Goal: Task Accomplishment & Management: Complete application form

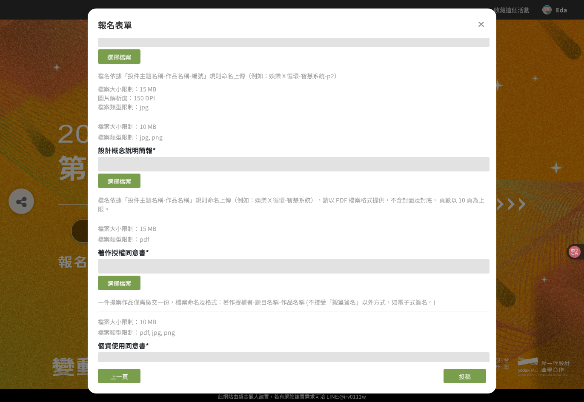
scroll to position [379, 0]
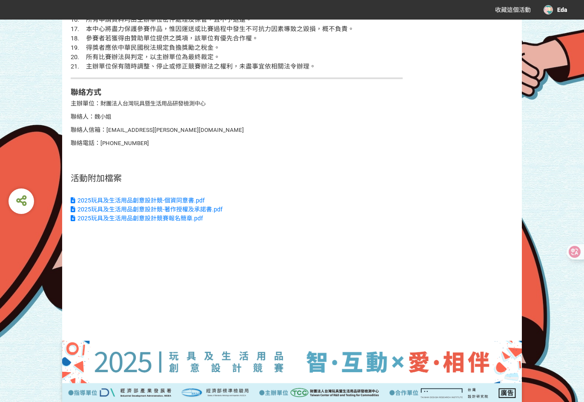
scroll to position [2302, 0]
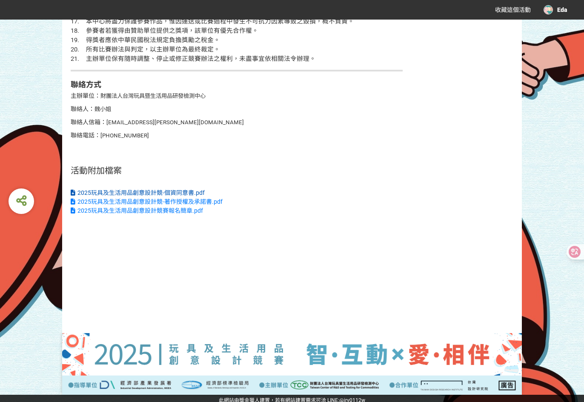
click at [168, 191] on span "2025玩具及生活用品創意設計競-個資同意書.pdf" at bounding box center [140, 192] width 127 height 7
click at [152, 199] on span "2025玩具及生活用品創意設計競-著作授權及承諾書.pdf" at bounding box center [149, 201] width 145 height 7
click at [181, 208] on span "2025玩具及生活用品創意設計競賽報名簡章.pdf" at bounding box center [140, 210] width 126 height 7
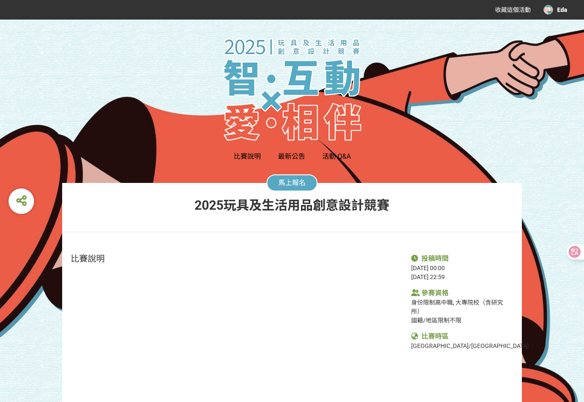
scroll to position [0, 0]
click at [287, 187] on button "馬上報名" at bounding box center [292, 183] width 51 height 17
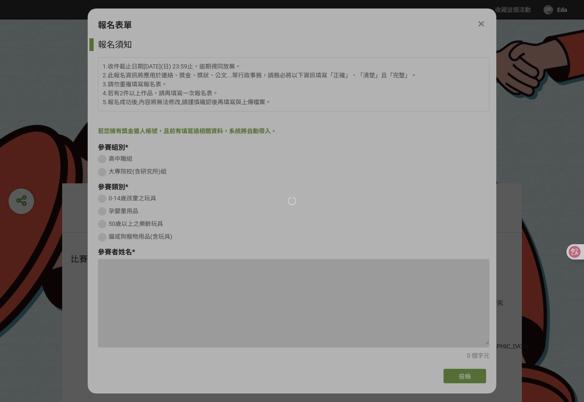
type input "0908307920"
type input "[EMAIL_ADDRESS][DOMAIN_NAME]"
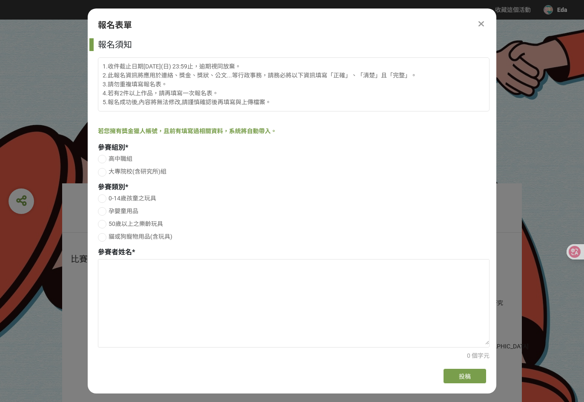
click at [125, 175] on span "大專院校(含研究所)組" at bounding box center [138, 171] width 58 height 7
click at [104, 175] on input "大專院校(含研究所)組" at bounding box center [101, 172] width 6 height 6
radio input "false"
click at [129, 226] on span "50歲以上之樂齡玩具" at bounding box center [136, 224] width 54 height 7
click at [104, 226] on input "50歲以上之樂齡玩具" at bounding box center [101, 224] width 6 height 6
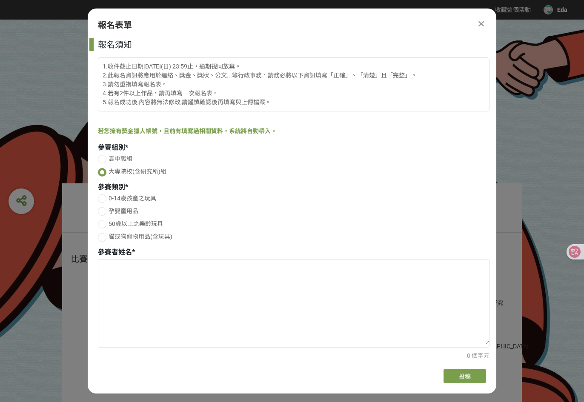
radio input "false"
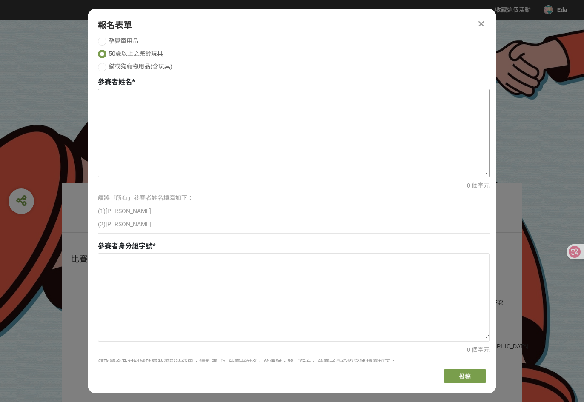
click at [149, 144] on textarea at bounding box center [293, 131] width 391 height 85
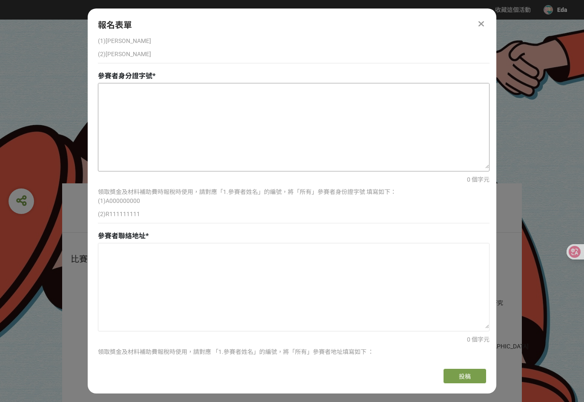
type textarea "(1) [PERSON_NAME](2) 葉洛瀅"
click at [158, 140] on textarea at bounding box center [293, 125] width 391 height 85
paste textarea "A230736641"
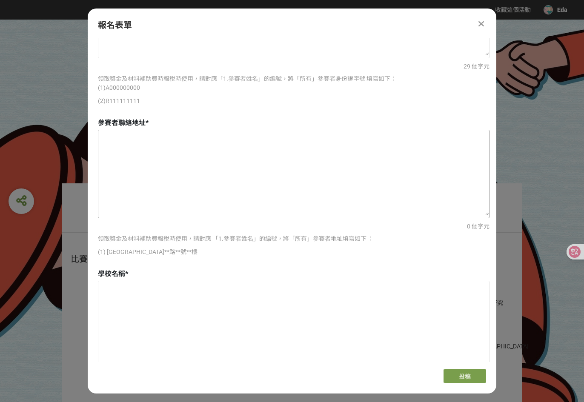
type textarea "(1) I200555701 (2) A230736641"
click at [171, 146] on textarea at bounding box center [293, 172] width 391 height 85
paste textarea "[STREET_ADDRESS]"
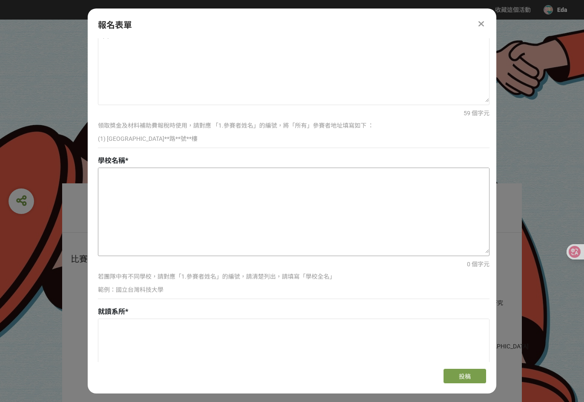
scroll to position [568, 0]
type textarea "(1) 300043[STREET_ADDRESS] (2) [STREET_ADDRESS]"
click at [228, 178] on textarea at bounding box center [293, 210] width 391 height 85
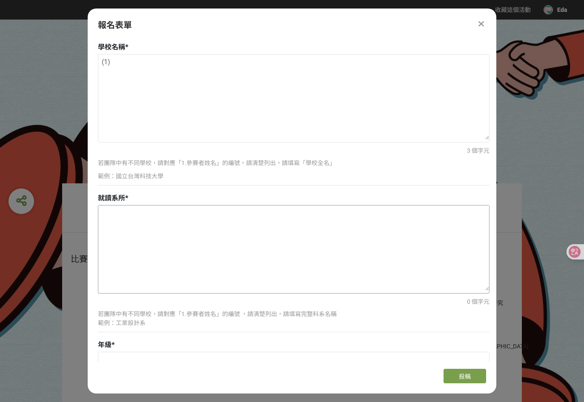
scroll to position [681, 0]
paste textarea "國立[GEOGRAPHIC_DATA]"
type textarea "(1) 國立[GEOGRAPHIC_DATA]"
click at [181, 235] on textarea at bounding box center [293, 247] width 391 height 85
paste textarea "藝術與造形設計學系"
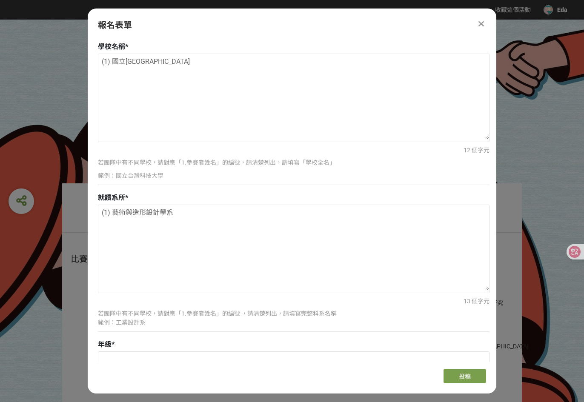
type textarea "(1) 藝術與造形設計學系"
click at [184, 72] on textarea "(1) 國立[GEOGRAPHIC_DATA]" at bounding box center [293, 96] width 391 height 85
paste textarea "明志科技大學"
type textarea "(1) 國立[GEOGRAPHIC_DATA] (2) [GEOGRAPHIC_DATA]"
click at [193, 212] on textarea "(1) 藝術與造形設計學系" at bounding box center [293, 247] width 391 height 85
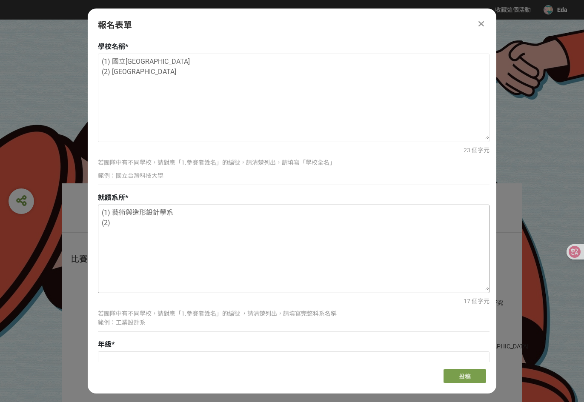
paste textarea "工業設計系"
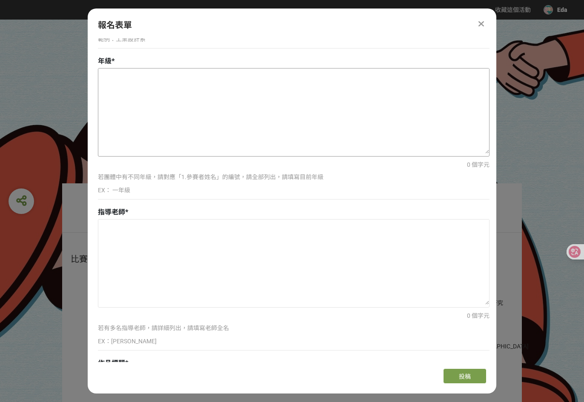
scroll to position [965, 0]
type textarea "(1) 藝術與造形設計學系 (2) 工業設計系"
click at [174, 126] on textarea at bounding box center [293, 111] width 391 height 85
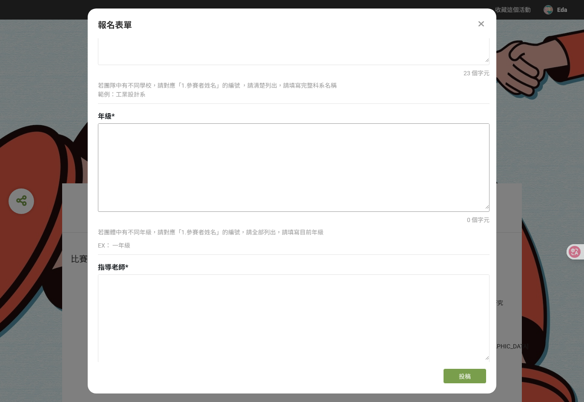
scroll to position [908, 0]
paste textarea "(1) 四年級"
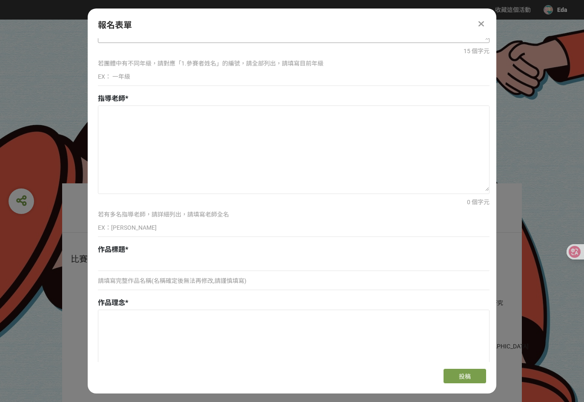
type textarea "(1) 四年級 (2) 四年級"
click at [257, 147] on textarea at bounding box center [293, 148] width 391 height 85
type textarea "[PERSON_NAME]"
click at [150, 257] on input at bounding box center [294, 264] width 392 height 14
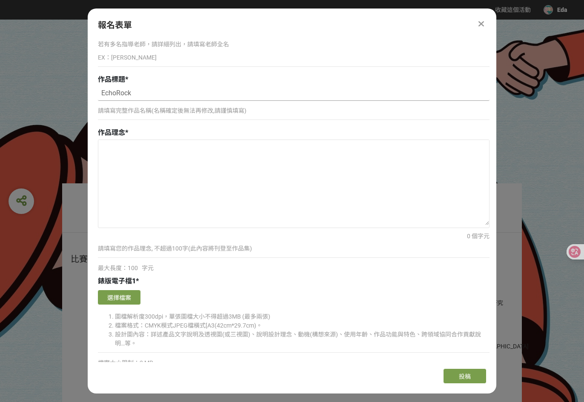
type input "EchoRock"
click at [184, 180] on textarea at bounding box center [293, 182] width 391 height 85
paste textarea "EchoRock是一款專為長者設計的預防肌少症的搖椅，並搭配紀錄搖晃幅度與AI生成音樂的活動，增加長者使用時的樂趣。改變使用EchoRock的姿勢，能鍛鍊從手…"
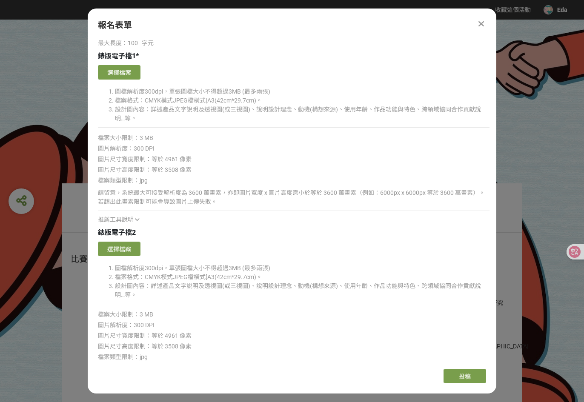
scroll to position [1476, 0]
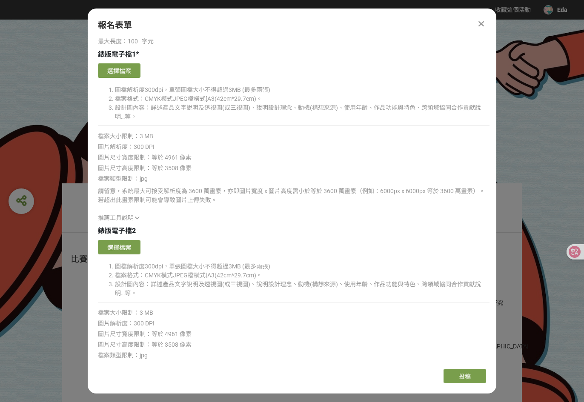
type textarea "EchoRock是一款專為長者設計的預防肌少症的搖椅，並搭配紀錄搖晃幅度與AI生成音樂的活動，增加長者使用時的樂趣。改變使用EchoRock的姿勢，能鍛鍊從手…"
drag, startPoint x: 163, startPoint y: 83, endPoint x: 240, endPoint y: 85, distance: 77.1
click at [240, 86] on li "圖檔解析度300dpi，單張圖檔大小不得超過3MB (最多兩張)" at bounding box center [302, 90] width 375 height 9
drag, startPoint x: 240, startPoint y: 85, endPoint x: 192, endPoint y: 94, distance: 48.1
click at [192, 95] on li "檔案格式：CMYK模式JPEG檔橫式[A3(42cm*29.7cm)。" at bounding box center [302, 99] width 375 height 9
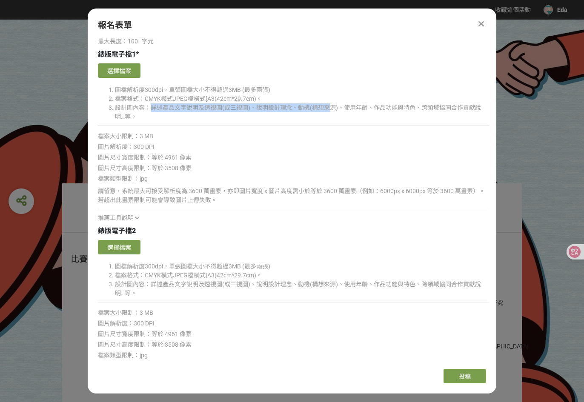
drag, startPoint x: 209, startPoint y: 103, endPoint x: 330, endPoint y: 99, distance: 121.0
click at [330, 103] on li "設計圖內容：詳述產品文字說明及透視圖(或三視圖)、說明設計理念、動機(構想來源)、使用年齡、作品功能與特色、跨領域協同合作貢獻說明…等。" at bounding box center [302, 112] width 375 height 18
drag, startPoint x: 330, startPoint y: 99, endPoint x: 290, endPoint y: 87, distance: 40.9
click at [290, 87] on li "圖檔解析度300dpi，單張圖檔大小不得超過3MB (最多兩張)" at bounding box center [302, 90] width 375 height 9
click at [244, 103] on li "設計圖內容：詳述產品文字說明及透視圖(或三視圖)、說明設計理念、動機(構想來源)、使用年齡、作品功能與特色、跨領域協同合作貢獻說明…等。" at bounding box center [302, 112] width 375 height 18
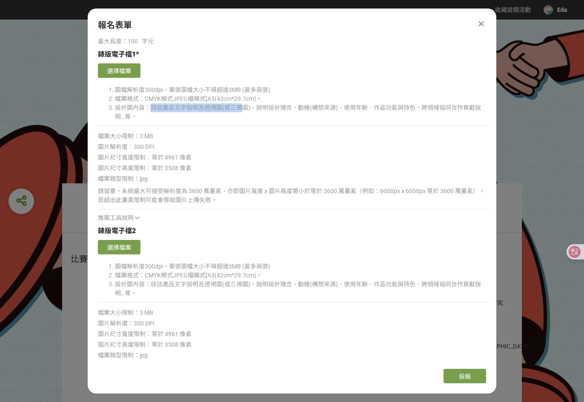
click at [145, 97] on li "檔案格式：CMYK模式JPEG檔橫式[A3(42cm*29.7cm)。" at bounding box center [302, 99] width 375 height 9
click at [123, 68] on button "選擇檔案" at bounding box center [119, 70] width 43 height 14
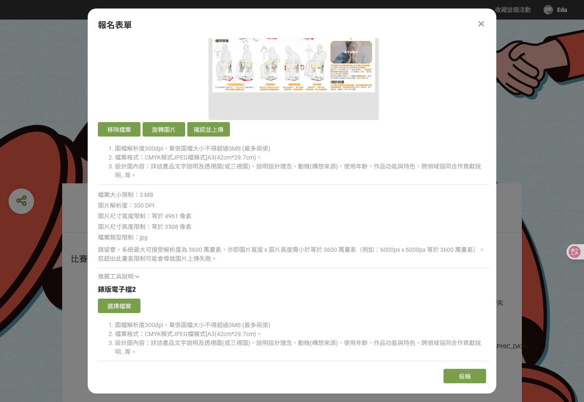
scroll to position [1589, 0]
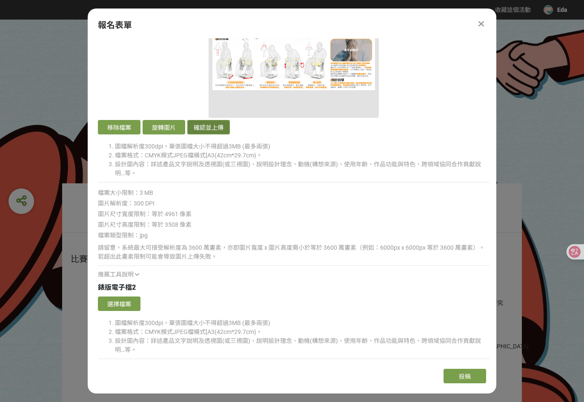
click at [194, 123] on button "確認並上傳" at bounding box center [208, 127] width 43 height 14
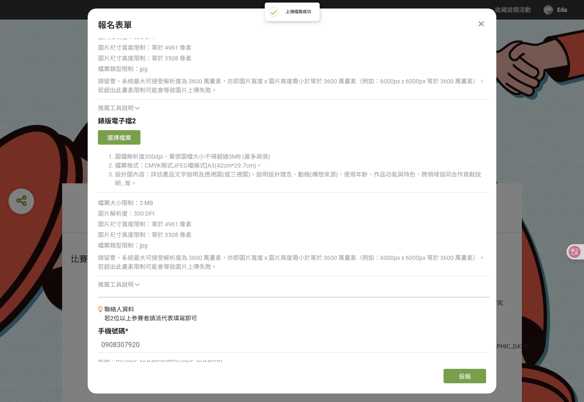
scroll to position [1760, 0]
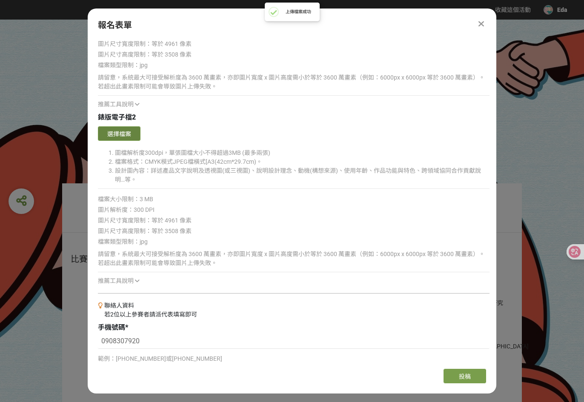
click at [114, 129] on button "選擇檔案" at bounding box center [119, 133] width 43 height 14
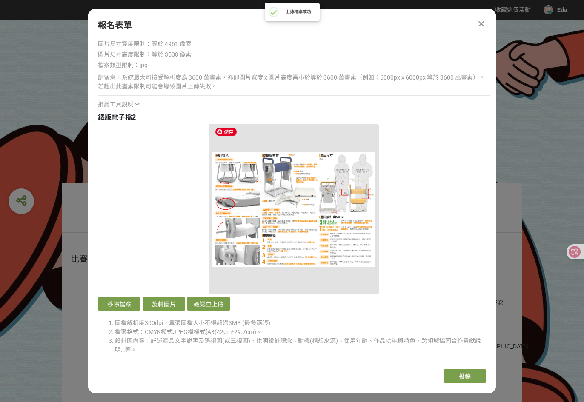
scroll to position [1930, 0]
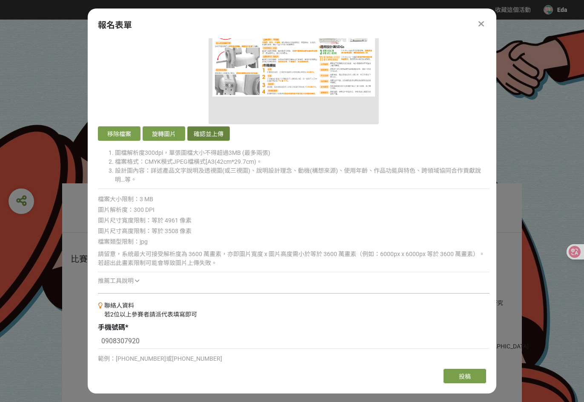
click at [194, 129] on button "確認並上傳" at bounding box center [208, 133] width 43 height 14
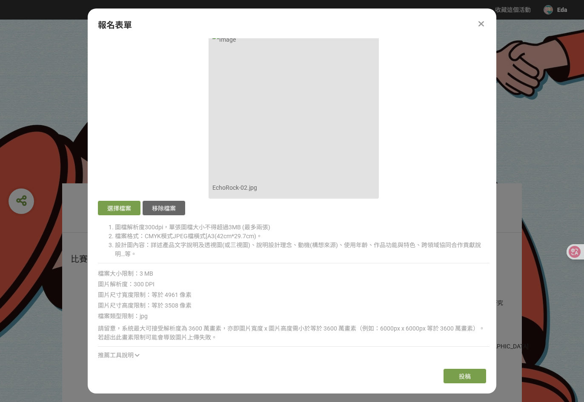
scroll to position [1853, 0]
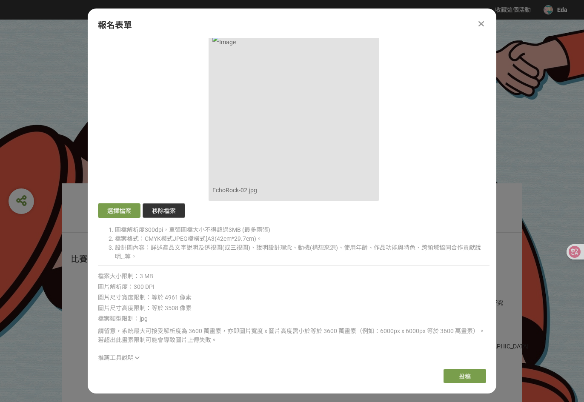
click at [157, 207] on button "移除檔案" at bounding box center [164, 211] width 43 height 14
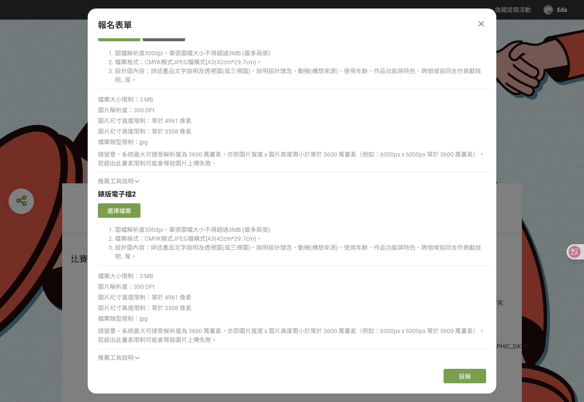
scroll to position [1569, 0]
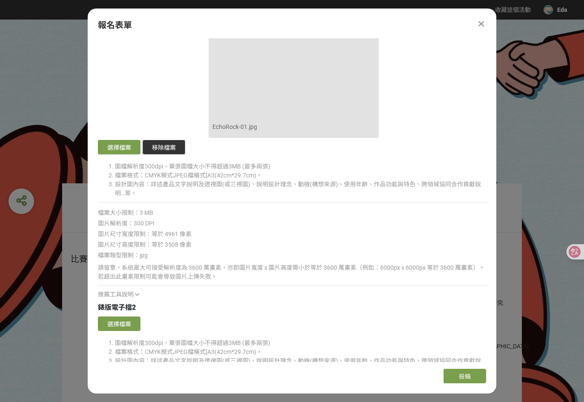
click at [168, 146] on button "移除檔案" at bounding box center [164, 147] width 43 height 14
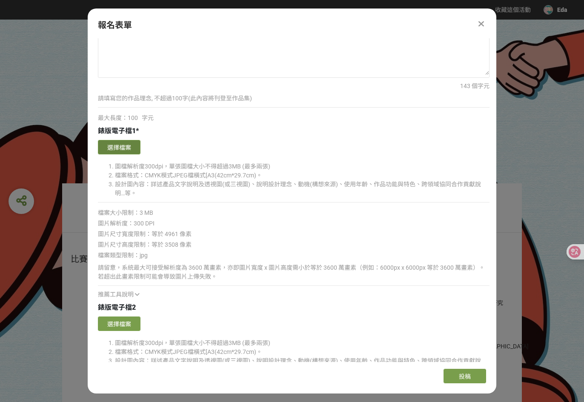
click at [132, 141] on button "選擇檔案" at bounding box center [119, 147] width 43 height 14
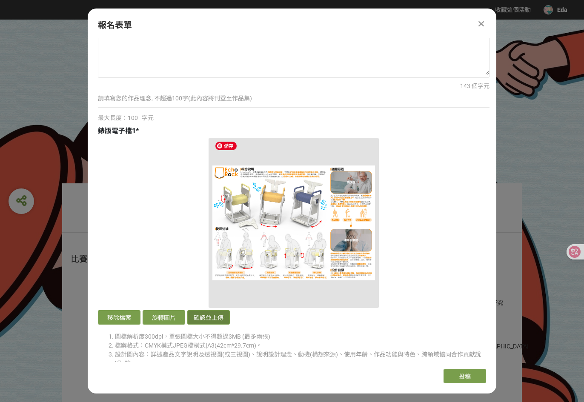
click at [212, 317] on button "確認並上傳" at bounding box center [208, 317] width 43 height 14
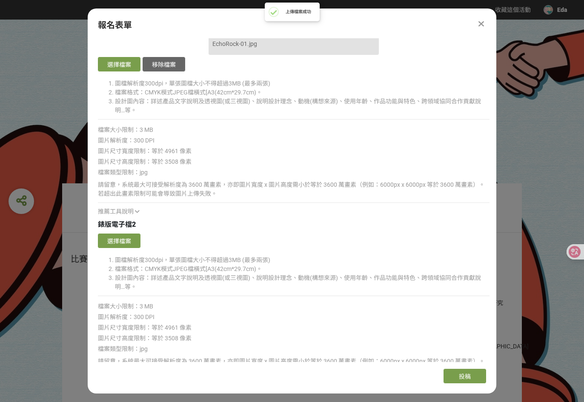
scroll to position [1740, 0]
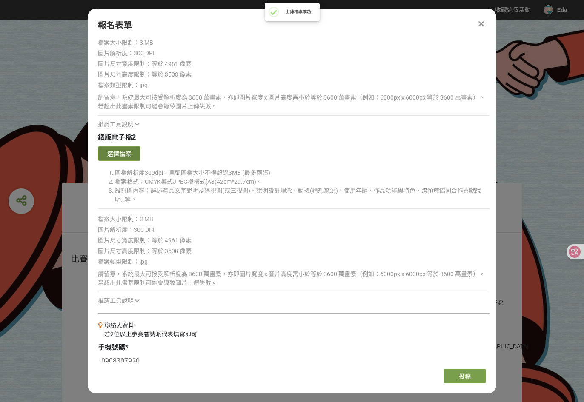
click at [125, 148] on button "選擇檔案" at bounding box center [119, 153] width 43 height 14
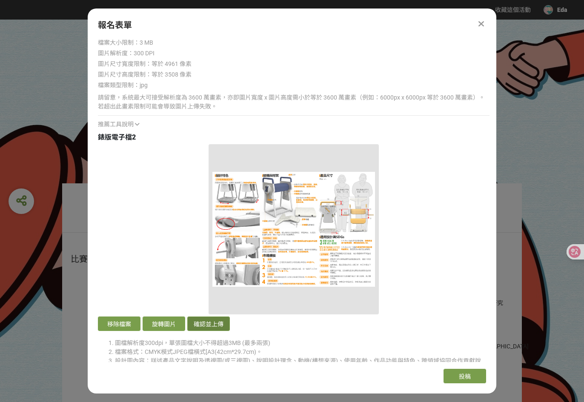
click at [207, 322] on button "確認並上傳" at bounding box center [208, 324] width 43 height 14
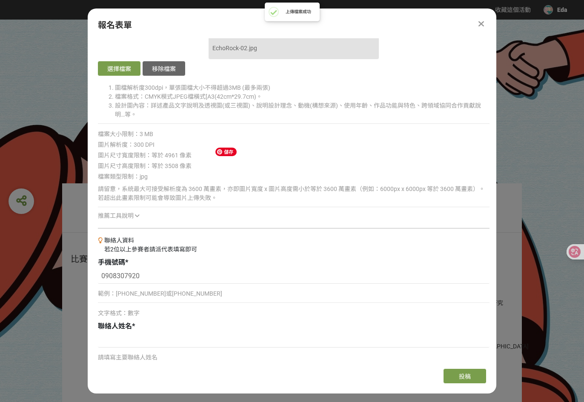
scroll to position [2023, 0]
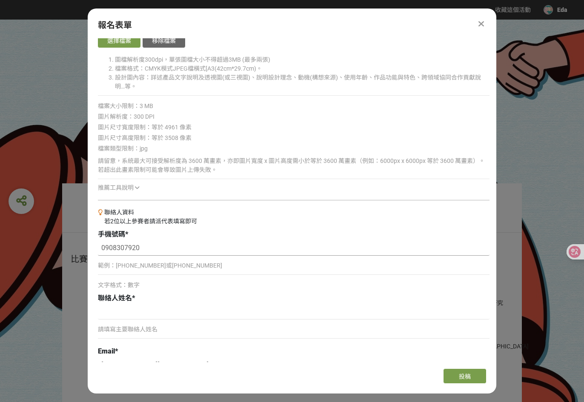
click at [171, 245] on input "0908307920" at bounding box center [294, 248] width 392 height 14
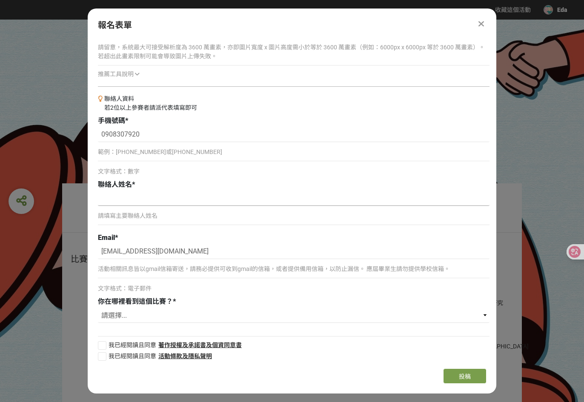
click at [129, 199] on input at bounding box center [294, 199] width 392 height 14
type input "[PERSON_NAME]"
click at [148, 311] on select "請選擇... 學校訊息公告 師長/學長姐/朋友推薦 獎金獵人網站 校園講座(說明會) 過去參加過 Youtube Facebook Instagram 其他" at bounding box center [294, 316] width 392 height 14
select select "獎金獵人網站"
click at [98, 309] on select "請選擇... 學校訊息公告 師長/學長姐/朋友推薦 獎金獵人網站 校園講座(說明會) 過去參加過 Youtube Facebook Instagram 其他" at bounding box center [294, 316] width 392 height 14
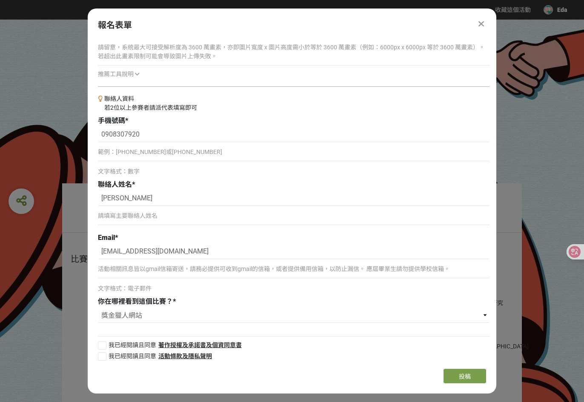
click at [125, 342] on span "我已經閱讀且同意" at bounding box center [133, 345] width 48 height 7
click at [104, 343] on input "我已經閱讀且同意" at bounding box center [101, 346] width 6 height 6
checkbox input "false"
click at [135, 353] on span "我已經閱讀且同意" at bounding box center [133, 356] width 48 height 7
click at [104, 354] on input "我已經閱讀且同意" at bounding box center [101, 357] width 6 height 6
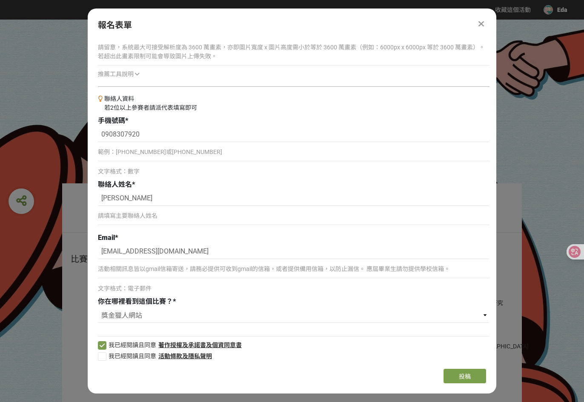
checkbox input "false"
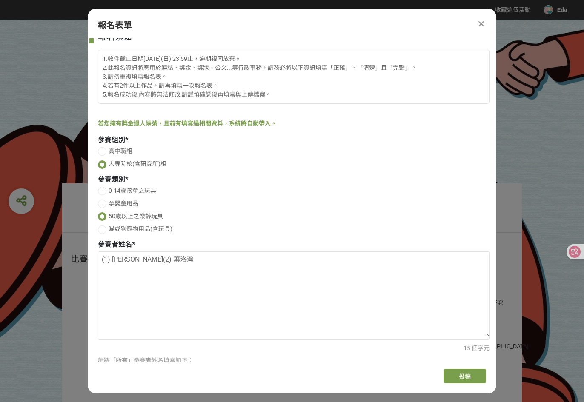
scroll to position [0, 0]
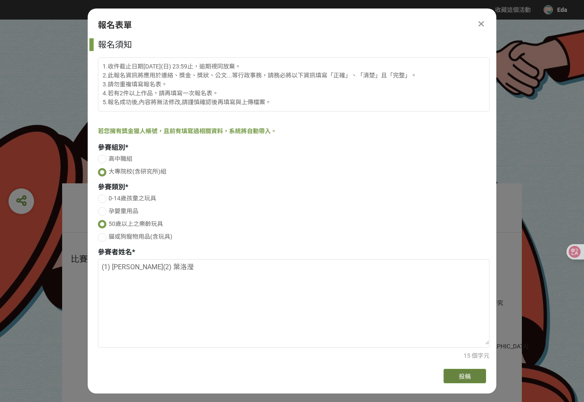
click at [453, 371] on button "投稿" at bounding box center [465, 376] width 43 height 14
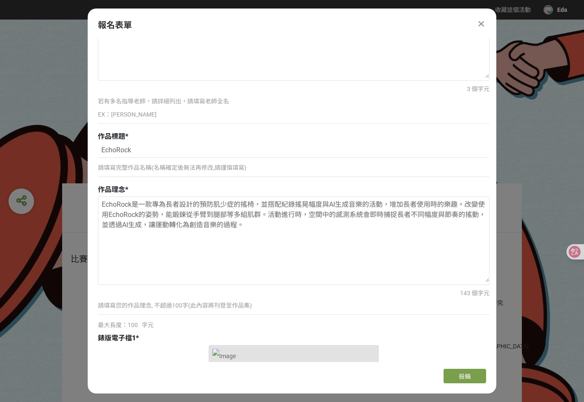
scroll to position [1192, 0]
click at [220, 203] on textarea "EchoRock是一款專為長者設計的預防肌少症的搖椅，並搭配紀錄搖晃幅度與AI生成音樂的活動，增加長者使用時的樂趣。改變使用EchoRock的姿勢，能鍛鍊從手…" at bounding box center [293, 239] width 391 height 85
drag, startPoint x: 120, startPoint y: 200, endPoint x: 203, endPoint y: 194, distance: 83.7
click at [199, 197] on textarea "EchoRock是一款專為長者設計的預防肌少症的搖椅，並搭配紀錄搖晃幅度與AI生成音樂的活動，增加長者使用時的樂趣。改變使用EchoRock的姿勢，能鍛鍊從手…" at bounding box center [293, 239] width 391 height 85
click at [224, 198] on textarea "EchoRock是一款專為長者設計的預防肌少症的搖椅，並搭配紀錄搖晃幅度與AI生成音樂的活動，增加長者使用時的樂趣。改變使用EchoRock的姿勢，能鍛鍊從手…" at bounding box center [293, 239] width 391 height 85
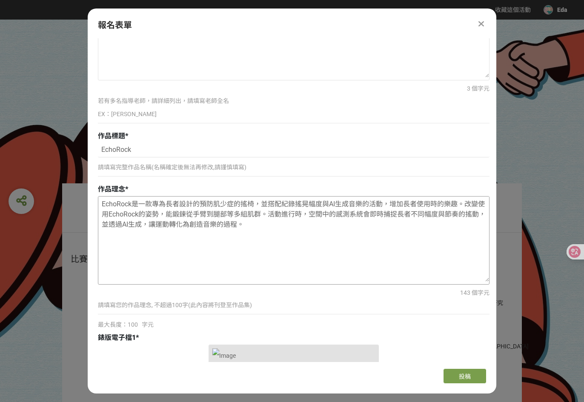
drag, startPoint x: 152, startPoint y: 199, endPoint x: 200, endPoint y: 201, distance: 48.1
click at [200, 201] on textarea "EchoRock是一款專為長者設計的預防肌少症的搖椅，並搭配紀錄搖晃幅度與AI生成音樂的活動，增加長者使用時的樂趣。改變使用EchoRock的姿勢，能鍛鍊從手…" at bounding box center [293, 239] width 391 height 85
click at [211, 198] on textarea "EchoRock是一款專為長者設計的預防肌少症的搖椅，並搭配紀錄搖晃幅度與AI生成音樂的活動，增加長者使用時的樂趣。改變使用EchoRock的姿勢，能鍛鍊從手…" at bounding box center [293, 239] width 391 height 85
drag, startPoint x: 200, startPoint y: 200, endPoint x: 171, endPoint y: 202, distance: 29.0
click at [171, 202] on textarea "EchoRock是一款專為長者設計的預防肌少症的搖椅，並搭配紀錄搖晃幅度與AI生成音樂的活動，增加長者使用時的樂趣。改變使用EchoRock的姿勢，能鍛鍊從手…" at bounding box center [293, 239] width 391 height 85
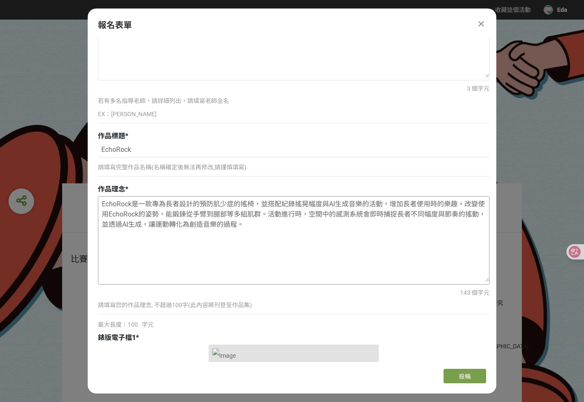
drag, startPoint x: 232, startPoint y: 203, endPoint x: 238, endPoint y: 203, distance: 5.1
click at [232, 203] on textarea "EchoRock是一款專為長者設計的預防肌少症的搖椅，並搭配紀錄搖晃幅度與AI生成音樂的活動，增加長者使用時的樂趣。改變使用EchoRock的姿勢，能鍛鍊從手…" at bounding box center [293, 239] width 391 height 85
drag, startPoint x: 271, startPoint y: 198, endPoint x: 393, endPoint y: 192, distance: 121.9
click at [376, 197] on textarea "EchoRock是一款專為長者設計的預防肌少症的搖椅，並搭配紀錄搖晃幅度與AI生成音樂的活動，增加長者使用時的樂趣。改變使用EchoRock的姿勢，能鍛鍊從手…" at bounding box center [293, 239] width 391 height 85
click at [396, 191] on div "作品理念 * EchoRock是一款專為長者設計的預防肌少症的搖椅，並搭配紀錄搖晃幅度與AI生成音樂的活動，增加長者使用時的樂趣。改變使用EchoRock的姿…" at bounding box center [294, 256] width 392 height 145
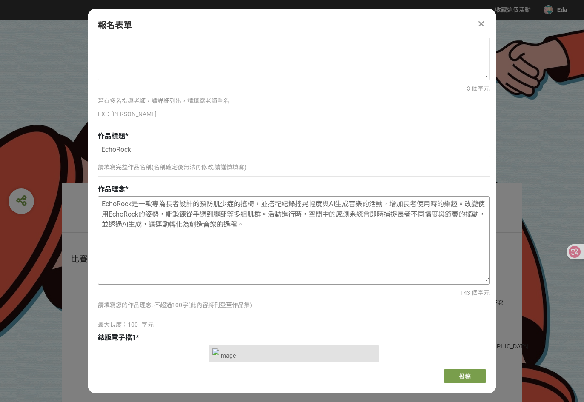
drag, startPoint x: 467, startPoint y: 195, endPoint x: 473, endPoint y: 195, distance: 5.5
click at [473, 197] on textarea "EchoRock是一款專為長者設計的預防肌少症的搖椅，並搭配紀錄搖晃幅度與AI生成音樂的活動，增加長者使用時的樂趣。改變使用EchoRock的姿勢，能鍛鍊從手…" at bounding box center [293, 239] width 391 height 85
click at [337, 211] on textarea "EchoRock是一款專為長者設計的預防肌少症的搖椅，並搭配紀錄搖晃幅度與AI生成音樂的活動，增加長者使用時的樂趣。改變使用EchoRock的姿勢，能鍛鍊從手…" at bounding box center [293, 239] width 391 height 85
drag, startPoint x: 274, startPoint y: 209, endPoint x: 372, endPoint y: 208, distance: 98.4
click at [372, 208] on textarea "EchoRock是一款專為長者設計的預防肌少症的搖椅，並搭配紀錄搖晃幅度與AI生成音樂的活動，增加長者使用時的樂趣。改變使用EchoRock的姿勢，能鍛鍊從手…" at bounding box center [293, 239] width 391 height 85
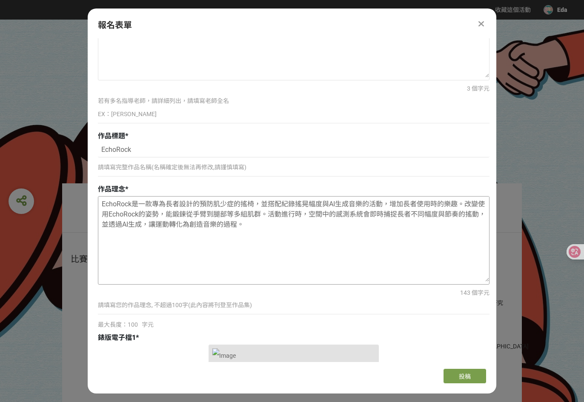
click at [375, 204] on textarea "EchoRock是一款專為長者設計的預防肌少症的搖椅，並搭配紀錄搖晃幅度與AI生成音樂的活動，增加長者使用時的樂趣。改變使用EchoRock的姿勢，能鍛鍊從手…" at bounding box center [293, 239] width 391 height 85
drag, startPoint x: 338, startPoint y: 210, endPoint x: 343, endPoint y: 211, distance: 5.3
click at [343, 211] on textarea "EchoRock是一款專為長者設計的預防肌少症的搖椅，並搭配紀錄搖晃幅度與AI生成音樂的活動，增加長者使用時的樂趣。改變使用EchoRock的姿勢，能鍛鍊從手…" at bounding box center [293, 239] width 391 height 85
click at [371, 209] on textarea "EchoRock是一款專為長者設計的預防肌少症的搖椅，並搭配紀錄搖晃幅度與AI生成音樂的活動，增加長者使用時的樂趣。改變使用EchoRock的姿勢，能鍛鍊從手…" at bounding box center [293, 239] width 391 height 85
drag, startPoint x: 395, startPoint y: 209, endPoint x: 410, endPoint y: 210, distance: 15.4
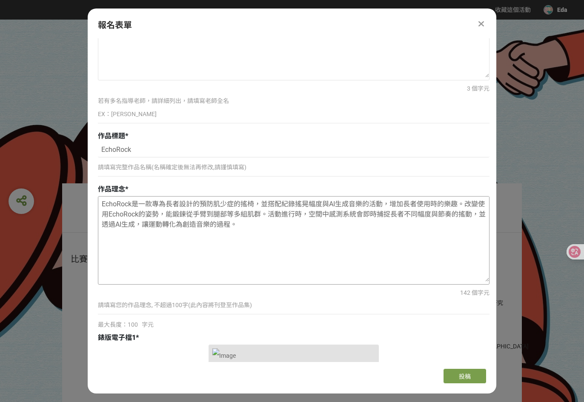
click at [410, 210] on textarea "EchoRock是一款專為長者設計的預防肌少症的搖椅，並搭配紀錄搖晃幅度與AI生成音樂的活動，增加長者使用時的樂趣。改變使用EchoRock的姿勢，能鍛鍊從手…" at bounding box center [293, 239] width 391 height 85
click at [455, 209] on textarea "EchoRock是一款專為長者設計的預防肌少症的搖椅，並搭配紀錄搖晃幅度與AI生成音樂的活動，增加長者使用時的樂趣。改變使用EchoRock的姿勢，能鍛鍊從手…" at bounding box center [293, 239] width 391 height 85
drag, startPoint x: 151, startPoint y: 222, endPoint x: 210, endPoint y: 220, distance: 59.2
click at [210, 221] on textarea "EchoRock是一款專為長者設計的預防肌少症的搖椅，並搭配紀錄搖晃幅度與AI生成音樂的活動，增加長者使用時的樂趣。改變使用EchoRock的姿勢，能鍛鍊從手…" at bounding box center [293, 239] width 391 height 85
click at [210, 217] on textarea "EchoRock是一款專為長者設計的預防肌少症的搖椅，並搭配紀錄搖晃幅度與AI生成音樂的活動，增加長者使用時的樂趣。改變使用EchoRock的姿勢，能鍛鍊從手…" at bounding box center [293, 239] width 391 height 85
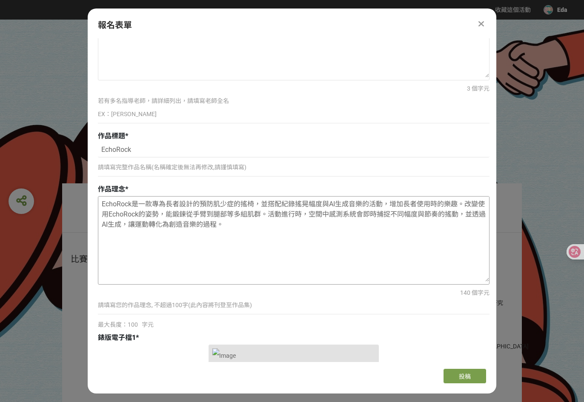
drag, startPoint x: 106, startPoint y: 201, endPoint x: 159, endPoint y: 202, distance: 52.4
click at [158, 202] on textarea "EchoRock是一款專為長者設計的預防肌少症的搖椅，並搭配紀錄搖晃幅度與AI生成音樂的活動，增加長者使用時的樂趣。改變使用EchoRock的姿勢，能鍛鍊從手…" at bounding box center [293, 239] width 391 height 85
click at [178, 203] on textarea "EchoRock是一款專為長者設計的預防肌少症的搖椅，並搭配紀錄搖晃幅度與AI生成音樂的活動，增加長者使用時的樂趣。改變使用EchoRock的姿勢，能鍛鍊從手…" at bounding box center [293, 239] width 391 height 85
click at [244, 203] on textarea "EchoRock是一款專為長者設計的預防肌少症的搖椅，並搭配紀錄搖晃幅度與AI生成音樂的活動，增加長者使用時的樂趣。改變使用EchoRock的姿勢，能鍛鍊從手…" at bounding box center [293, 239] width 391 height 85
drag, startPoint x: 154, startPoint y: 198, endPoint x: 214, endPoint y: 200, distance: 60.1
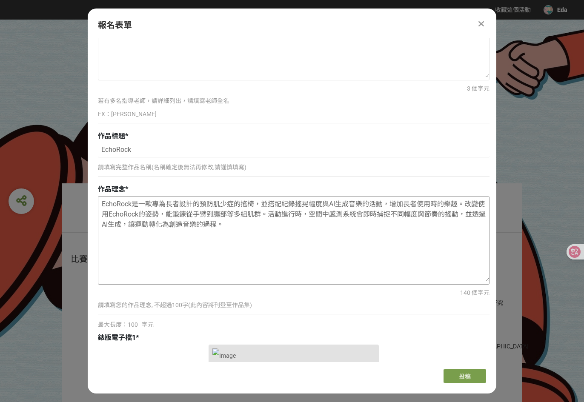
click at [214, 200] on textarea "EchoRock是一款專為長者設計的預防肌少症的搖椅，並搭配紀錄搖晃幅度與AI生成音樂的活動，增加長者使用時的樂趣。改變使用EchoRock的姿勢，能鍛鍊從手…" at bounding box center [293, 239] width 391 height 85
click at [246, 204] on textarea "EchoRock是一款專為長者設計的預防肌少症的搖椅，並搭配紀錄搖晃幅度與AI生成音樂的活動，增加長者使用時的樂趣。改變使用EchoRock的姿勢，能鍛鍊從手…" at bounding box center [293, 239] width 391 height 85
drag, startPoint x: 152, startPoint y: 199, endPoint x: 201, endPoint y: 201, distance: 48.6
click at [201, 201] on textarea "EchoRock是一款專為長者設計的預防肌少症的搖椅，並搭配紀錄搖晃幅度與AI生成音樂的活動，增加長者使用時的樂趣。改變使用EchoRock的姿勢，能鍛鍊從手…" at bounding box center [293, 239] width 391 height 85
drag, startPoint x: 321, startPoint y: 199, endPoint x: 361, endPoint y: 201, distance: 39.6
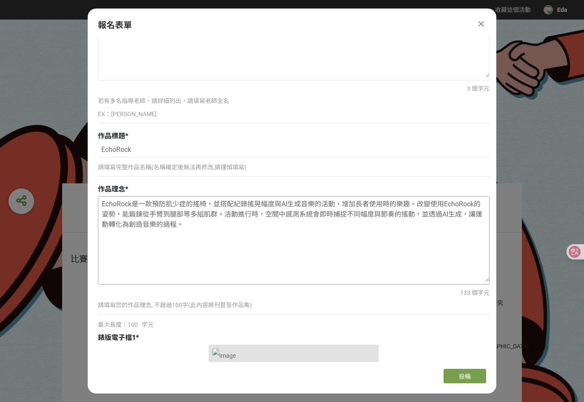
click at [361, 201] on textarea "EchoRock是一款預防肌少症的搖椅，並搭配紀錄搖晃幅度與AI生成音樂的活動，增加長者使用時的樂趣。改變使用EchoRock的姿勢，能鍛鍊從手臂到腿部等多組…" at bounding box center [293, 239] width 391 height 85
click at [333, 200] on textarea "EchoRock是一款預防肌少症的搖椅，並搭配紀錄搖晃幅度與AI生成音樂的活動，增加長者使用時的樂趣。改變使用EchoRock的姿勢，能鍛鍊從手臂到腿部等多組…" at bounding box center [293, 239] width 391 height 85
drag, startPoint x: 255, startPoint y: 200, endPoint x: 378, endPoint y: 203, distance: 123.1
click at [377, 203] on textarea "EchoRock是一款預防肌少症的搖椅，並搭配紀錄搖晃幅度與AI生成音樂的活動，增加長者使用時的樂趣。改變使用EchoRock的姿勢，能鍛鍊從手臂到腿部等多組…" at bounding box center [293, 239] width 391 height 85
click at [395, 203] on textarea "EchoRock是一款預防肌少症的搖椅，並搭配紀錄搖晃幅度與AI生成音樂的活動，增加長者使用時的樂趣。改變使用EchoRock的姿勢，能鍛鍊從手臂到腿部等多組…" at bounding box center [293, 239] width 391 height 85
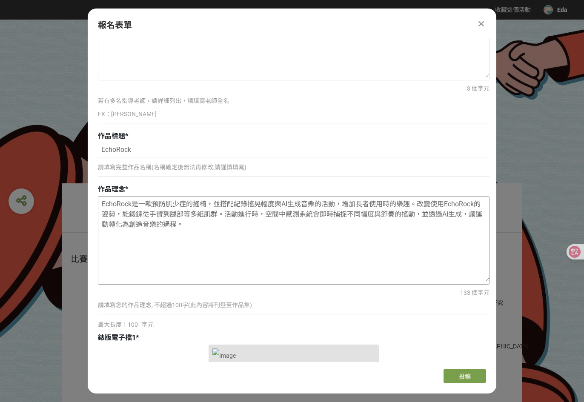
drag, startPoint x: 418, startPoint y: 202, endPoint x: 433, endPoint y: 207, distance: 16.4
click at [446, 205] on textarea "EchoRock是一款預防肌少症的搖椅，並搭配紀錄搖晃幅度與AI生成音樂的活動，增加長者使用時的樂趣。改變使用EchoRock的姿勢，能鍛鍊從手臂到腿部等多組…" at bounding box center [293, 239] width 391 height 85
click at [360, 209] on textarea "EchoRock是一款預防肌少症的搖椅，並搭配紀錄搖晃幅度與AI生成音樂的活動，增加長者使用時的樂趣。改變使用EchoRock的姿勢，能鍛鍊從手臂到腿部等多組…" at bounding box center [293, 239] width 391 height 85
drag, startPoint x: 106, startPoint y: 209, endPoint x: 241, endPoint y: 214, distance: 134.2
click at [237, 214] on textarea "EchoRock是一款預防肌少症的搖椅，並搭配紀錄搖晃幅度與AI生成音樂的活動，增加長者使用時的樂趣。改變使用EchoRock的姿勢，能鍛鍊從手臂到腿部等多組…" at bounding box center [293, 239] width 391 height 85
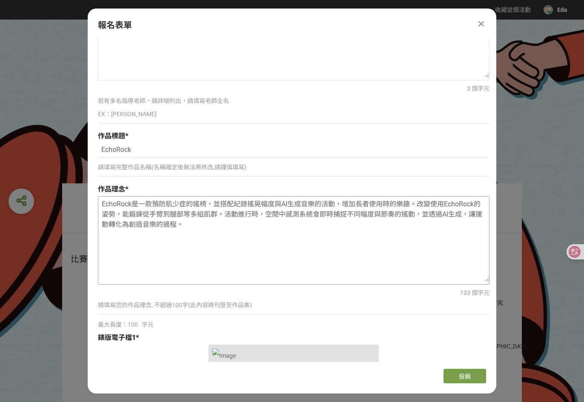
click at [250, 210] on textarea "EchoRock是一款預防肌少症的搖椅，並搭配紀錄搖晃幅度與AI生成音樂的活動，增加長者使用時的樂趣。改變使用EchoRock的姿勢，能鍛鍊從手臂到腿部等多組…" at bounding box center [293, 239] width 391 height 85
drag, startPoint x: 421, startPoint y: 212, endPoint x: 310, endPoint y: 210, distance: 110.3
click at [300, 210] on textarea "EchoRock是一款預防肌少症的搖椅，並搭配紀錄搖晃幅度與AI生成音樂的活動，增加長者使用時的樂趣。改變使用EchoRock的姿勢，能鍛鍊從手臂到腿部等多組…" at bounding box center [293, 239] width 391 height 85
click at [334, 210] on textarea "EchoRock是一款預防肌少症的搖椅，並搭配紀錄搖晃幅度與AI生成音樂的活動，增加長者使用時的樂趣。改變使用EchoRock的姿勢，能鍛鍊從手臂到腿部等多組…" at bounding box center [293, 239] width 391 height 85
drag, startPoint x: 335, startPoint y: 201, endPoint x: 412, endPoint y: 198, distance: 77.1
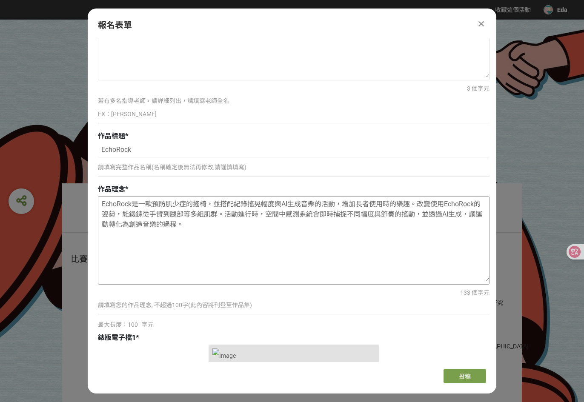
click at [412, 198] on textarea "EchoRock是一款預防肌少症的搖椅，並搭配紀錄搖晃幅度與AI生成音樂的活動，增加長者使用時的樂趣。改變使用EchoRock的姿勢，能鍛鍊從手臂到腿部等多組…" at bounding box center [293, 239] width 391 height 85
click at [367, 218] on textarea "EchoRock是一款預防肌少症的搖椅，並搭配紀錄搖晃幅度與AI生成音樂的活動。改變使用EchoRock的姿勢，能鍛鍊從手臂到腿部等多組肌群。活動進行時，空間…" at bounding box center [293, 239] width 391 height 85
drag, startPoint x: 412, startPoint y: 212, endPoint x: 465, endPoint y: 212, distance: 53.7
click at [465, 212] on textarea "EchoRock是一款預防肌少症的搖椅，並搭配紀錄搖晃幅度與AI生成音樂的活動。改變使用EchoRock的姿勢，能鍛鍊從手臂到腿部等多組肌群。活動進行時，空間…" at bounding box center [293, 239] width 391 height 85
click at [463, 208] on textarea "EchoRock是一款預防肌少症的搖椅，並搭配紀錄搖晃幅度與AI生成音樂的活動。改變使用EchoRock的姿勢，能鍛鍊從手臂到腿部等多組肌群。活動進行時，空間…" at bounding box center [293, 239] width 391 height 85
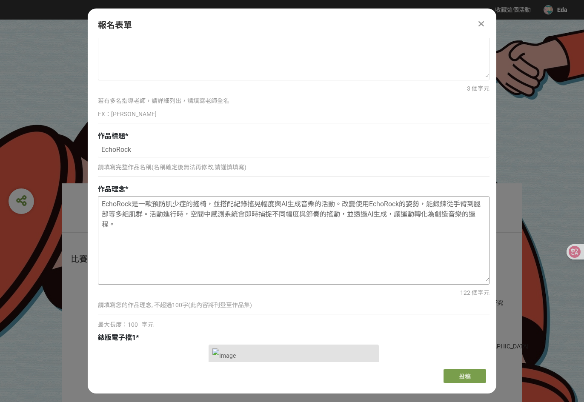
drag, startPoint x: 448, startPoint y: 200, endPoint x: 128, endPoint y: 209, distance: 320.7
click at [128, 209] on textarea "EchoRock是一款預防肌少症的搖椅，並搭配紀錄搖晃幅度與AI生成音樂的活動。改變使用EchoRock的姿勢，能鍛鍊從手臂到腿部等多組肌群。活動進行時，空間…" at bounding box center [293, 239] width 391 height 85
click at [143, 201] on textarea "EchoRock是一款預防肌少症的搖椅，並搭配紀錄搖晃幅度與AI生成音樂的活動。改變使用EchoRock的姿勢，能鍛鍊不同肌群。活動進行時，空間中感測系統會即…" at bounding box center [293, 239] width 391 height 85
drag, startPoint x: 152, startPoint y: 201, endPoint x: 142, endPoint y: 202, distance: 10.3
click at [142, 202] on textarea "EchoRock是一款預防肌少症的搖椅，並搭配紀錄搖晃幅度與AI生成音樂的活動。改變使用EchoRock的姿勢，能鍛鍊不同肌群。活動進行時，空間中感測系統會即…" at bounding box center [293, 239] width 391 height 85
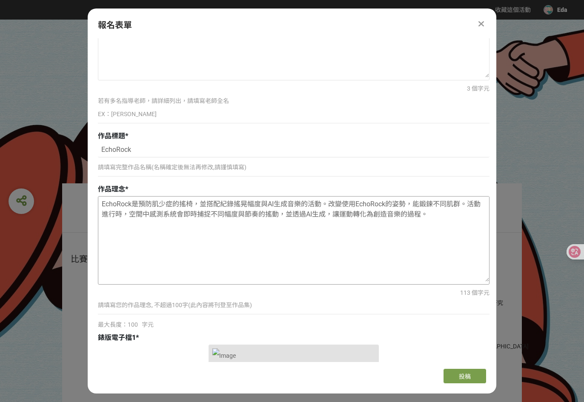
drag, startPoint x: 221, startPoint y: 201, endPoint x: 290, endPoint y: 201, distance: 69.0
click at [290, 201] on textarea "EchoRock是預防肌少症的搖椅，並搭配紀錄搖晃幅度與AI生成音樂的活動。改變使用EchoRock的姿勢，能鍛鍊不同肌群。活動進行時，空間中感測系統會即時捕…" at bounding box center [293, 239] width 391 height 85
click at [267, 204] on textarea "EchoRock是預防肌少症的搖椅，並搭配紀錄搖晃幅度與AI生成音樂的活動。改變使用EchoRock的姿勢，能鍛鍊不同肌群。活動進行時，空間中感測系統會即時捕…" at bounding box center [293, 239] width 391 height 85
click at [290, 201] on textarea "EchoRock是預防肌少症的搖椅，並搭配紀錄搖晃幅度與AI生成音樂的活動。改變使用EchoRock的姿勢，能鍛鍊不同肌群。活動進行時，空間中感測系統會即時捕…" at bounding box center [293, 239] width 391 height 85
click at [328, 201] on textarea "EchoRock是預防肌少症的搖椅，並搭配紀錄搖晃幅度與AI生成音樂的活動。改變使用EchoRock的姿勢，能鍛鍊不同肌群。活動進行時，空間中感測系統會即時捕…" at bounding box center [293, 239] width 391 height 85
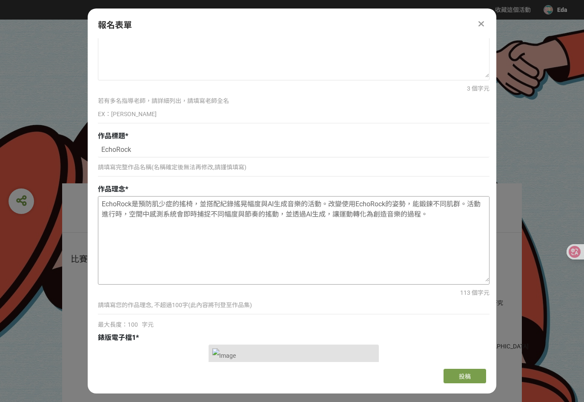
drag, startPoint x: 193, startPoint y: 200, endPoint x: 321, endPoint y: 200, distance: 127.7
click at [321, 200] on textarea "EchoRock是預防肌少症的搖椅，並搭配紀錄搖晃幅度與AI生成音樂的活動。改變使用EchoRock的姿勢，能鍛鍊不同肌群。活動進行時，空間中感測系統會即時捕…" at bounding box center [293, 239] width 391 height 85
click at [397, 201] on textarea "EchoRock是預防肌少症的搖椅。改變使用EchoRock的姿勢，能鍛鍊不同肌群。活動進行時，空間中感測系統會即時捕捉不同幅度與節奏的搖動，並透過AI生成，…" at bounding box center [293, 239] width 391 height 85
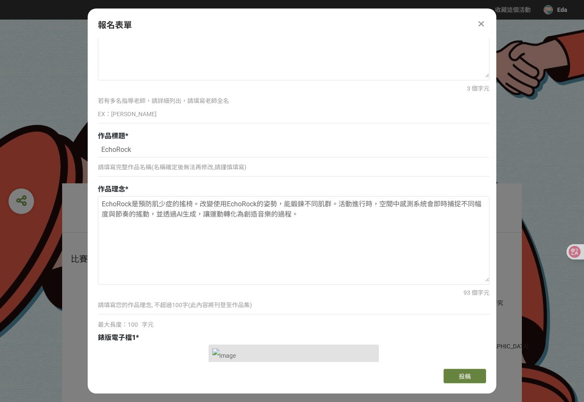
type textarea "EchoRock是預防肌少症的搖椅。改變使用EchoRock的姿勢，能鍛鍊不同肌群。活動進行時，空間中感測系統會即時捕捉不同幅度與節奏的搖動，並透過AI生成，…"
click at [468, 376] on span "投稿" at bounding box center [465, 376] width 12 height 7
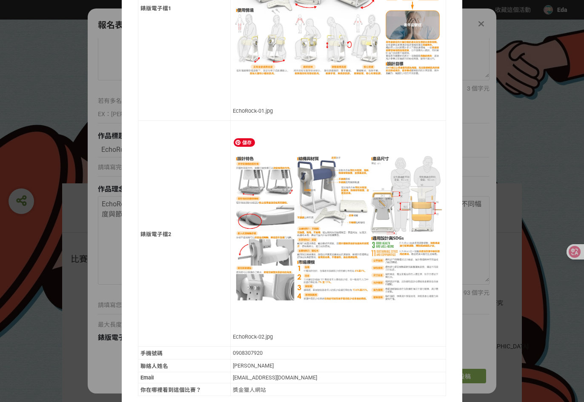
scroll to position [417, 0]
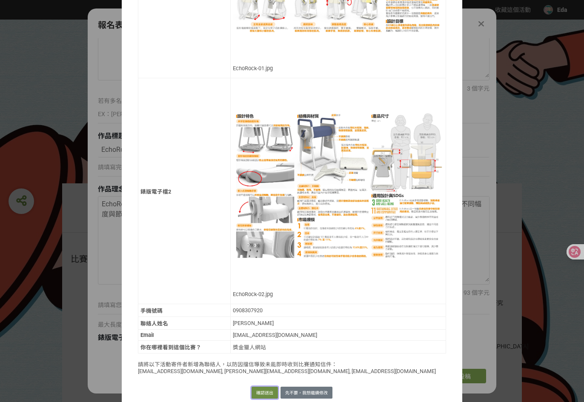
click at [267, 387] on button "確認送出" at bounding box center [265, 393] width 26 height 12
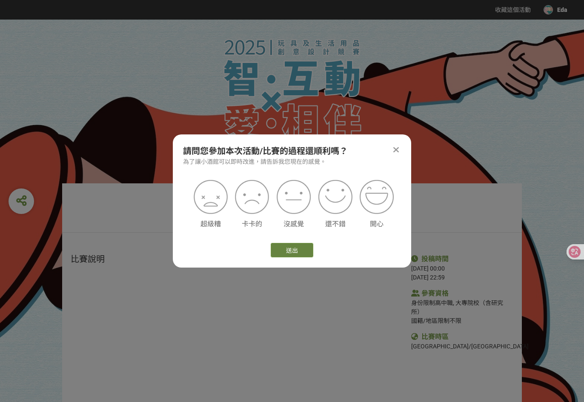
click at [295, 252] on button "送出" at bounding box center [292, 250] width 43 height 14
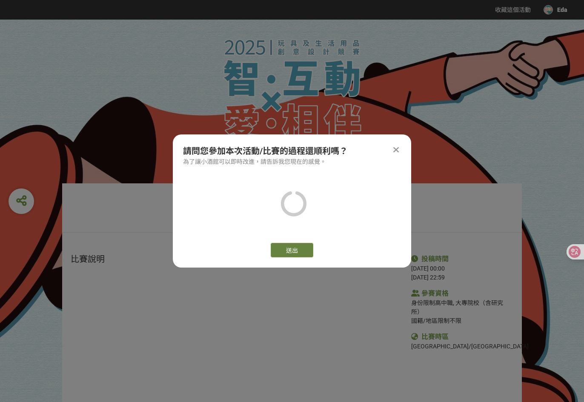
drag, startPoint x: 297, startPoint y: 250, endPoint x: 301, endPoint y: 246, distance: 5.7
click at [297, 250] on button "送出" at bounding box center [292, 250] width 43 height 14
click at [394, 150] on icon at bounding box center [396, 150] width 6 height 9
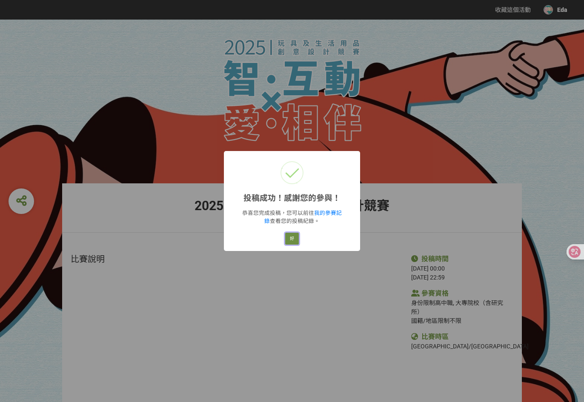
click at [296, 239] on button "好" at bounding box center [292, 239] width 14 height 12
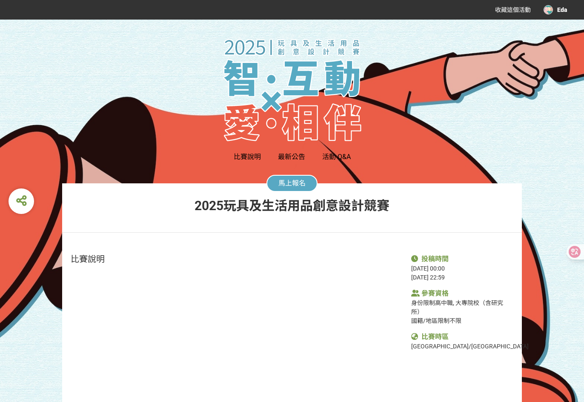
click at [561, 5] on div "收藏這個活動 Eda" at bounding box center [524, 9] width 85 height 15
click at [557, 13] on div "Eda" at bounding box center [555, 9] width 23 height 9
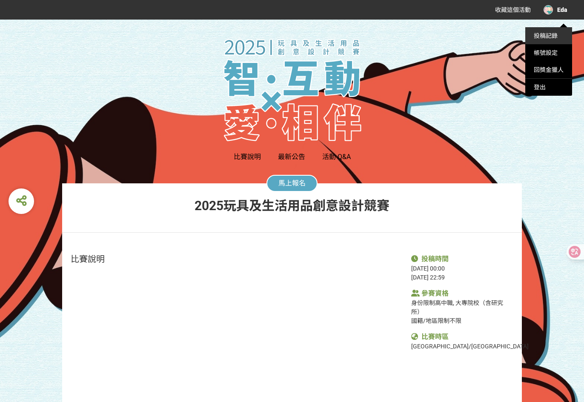
click at [539, 37] on link "投稿記錄" at bounding box center [546, 35] width 24 height 7
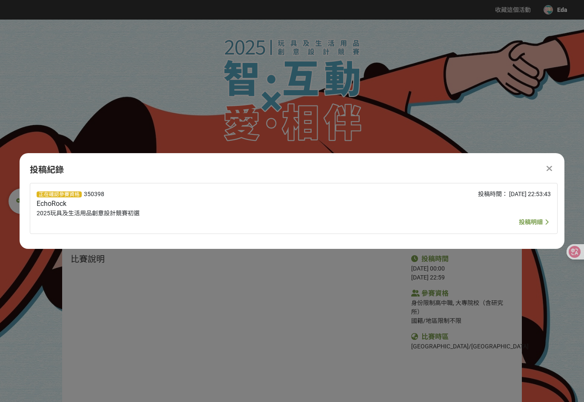
drag, startPoint x: 98, startPoint y: 194, endPoint x: 114, endPoint y: 193, distance: 16.6
click at [98, 193] on span "350398" at bounding box center [94, 194] width 20 height 7
drag, startPoint x: 114, startPoint y: 193, endPoint x: 84, endPoint y: 195, distance: 30.3
click at [84, 195] on div "正在確認參賽資格 350398 EchoRock 2025玩具及生活用品創意設計競賽初選" at bounding box center [187, 208] width 300 height 37
copy span "350398"
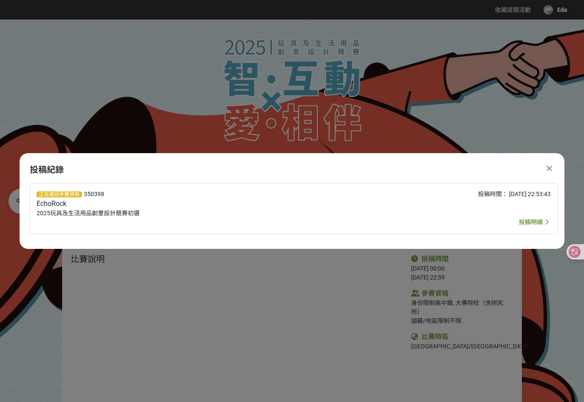
click at [544, 169] on div at bounding box center [549, 168] width 10 height 10
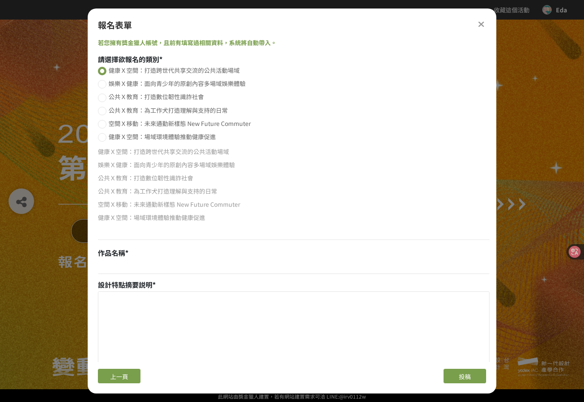
click at [481, 23] on icon at bounding box center [481, 24] width 6 height 9
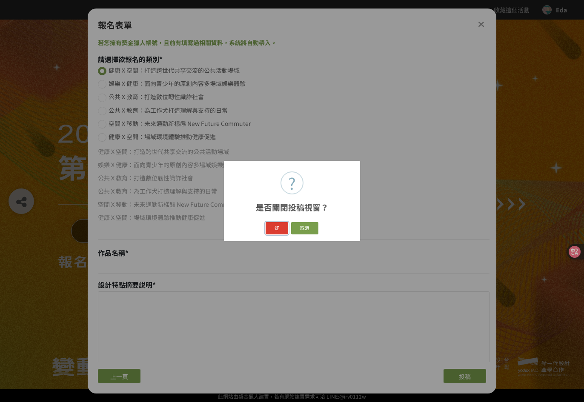
click at [279, 228] on button "好" at bounding box center [277, 228] width 23 height 12
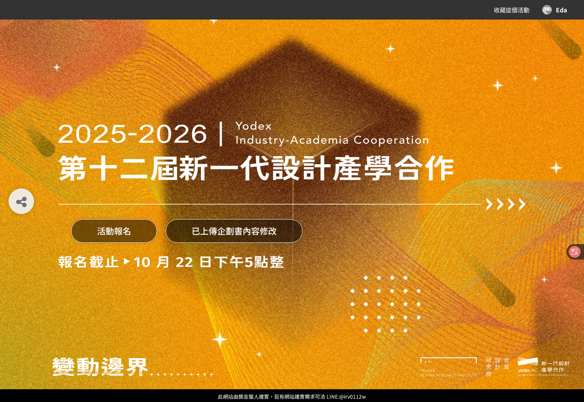
click at [225, 238] on button "已上傳企劃書內容修改" at bounding box center [234, 231] width 137 height 24
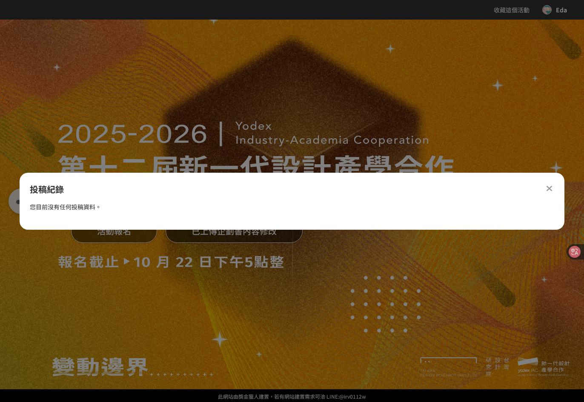
click at [554, 189] on div at bounding box center [549, 188] width 10 height 10
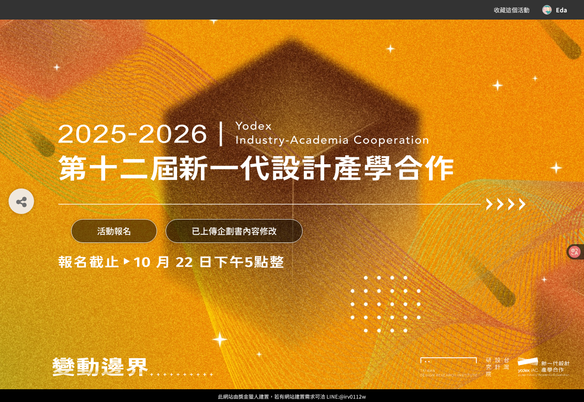
click at [112, 231] on button "活動報名" at bounding box center [114, 231] width 86 height 24
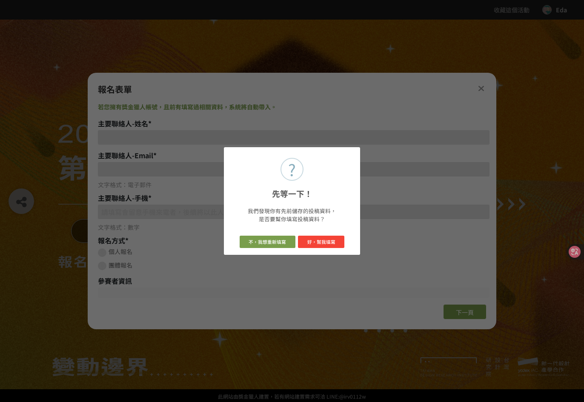
type input "[EMAIL_ADDRESS][DOMAIN_NAME]"
type input "0908307920"
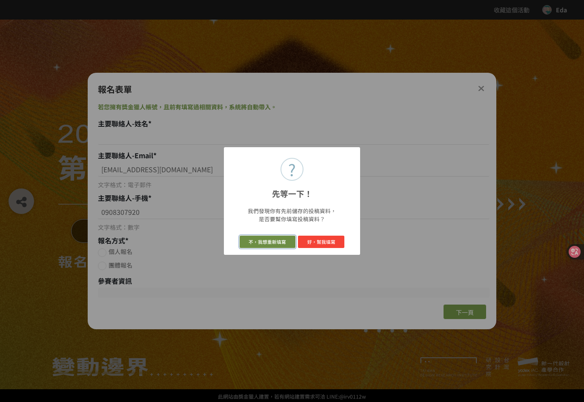
click at [274, 238] on button "不，我想重新填寫" at bounding box center [268, 242] width 56 height 12
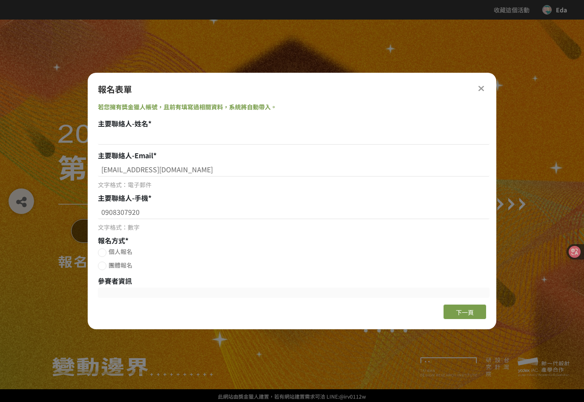
click at [485, 86] on div at bounding box center [481, 88] width 10 height 10
